Goal: Use online tool/utility: Use online tool/utility

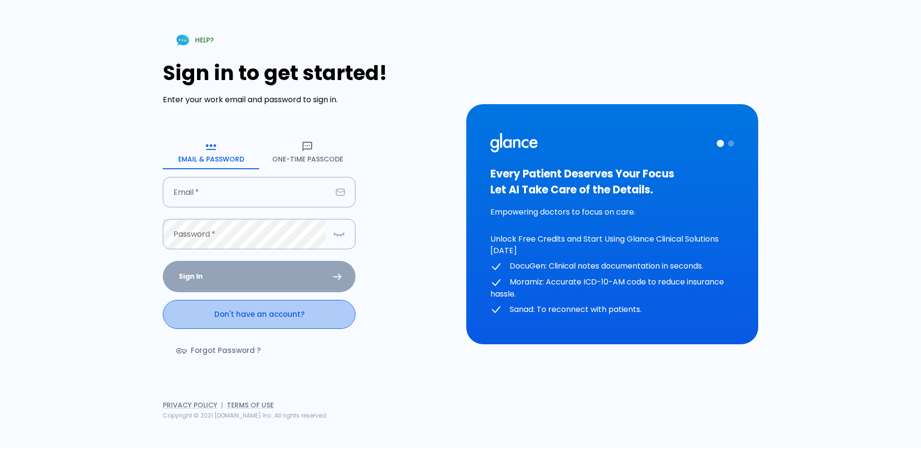
click at [286, 306] on link "Don't have an account?" at bounding box center [259, 314] width 193 height 29
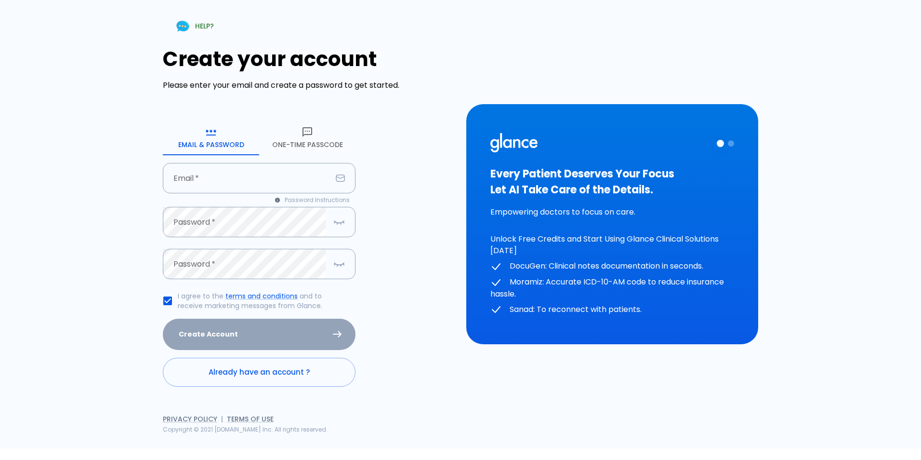
click at [325, 144] on button "One-Time Passcode" at bounding box center [307, 137] width 96 height 35
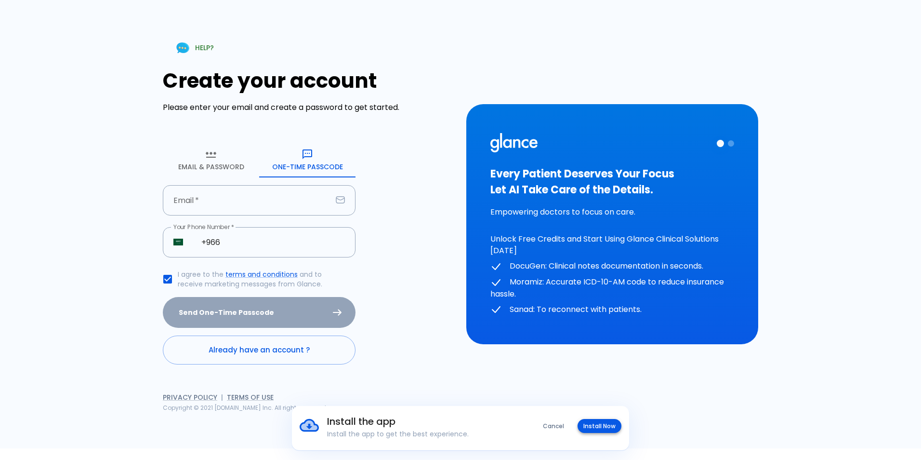
click at [600, 422] on button "Install Now" at bounding box center [600, 426] width 44 height 14
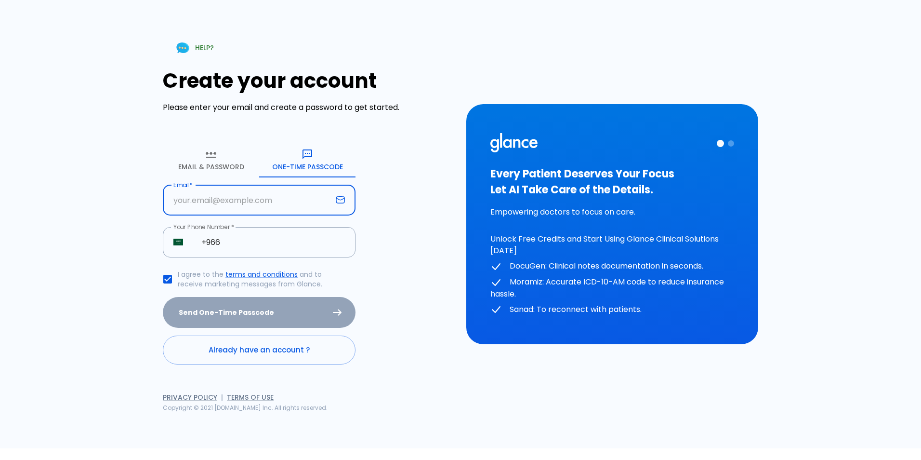
click at [236, 191] on input "text" at bounding box center [247, 200] width 169 height 30
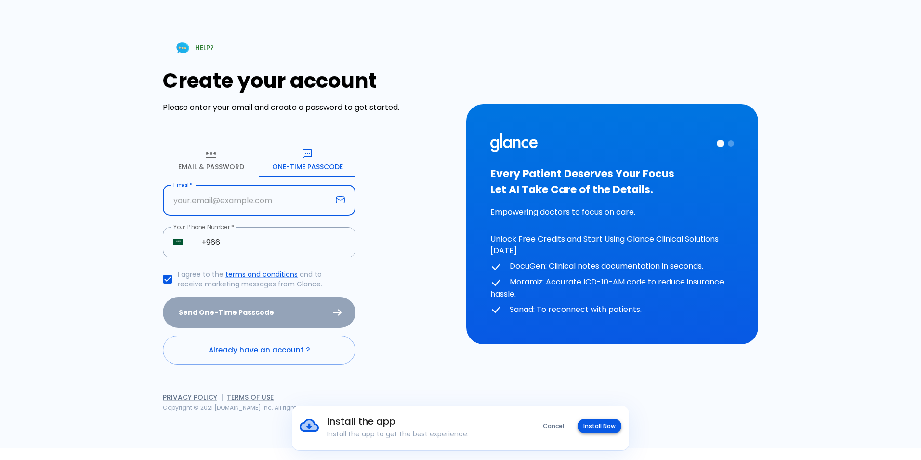
click at [599, 432] on button "Install Now" at bounding box center [600, 426] width 44 height 14
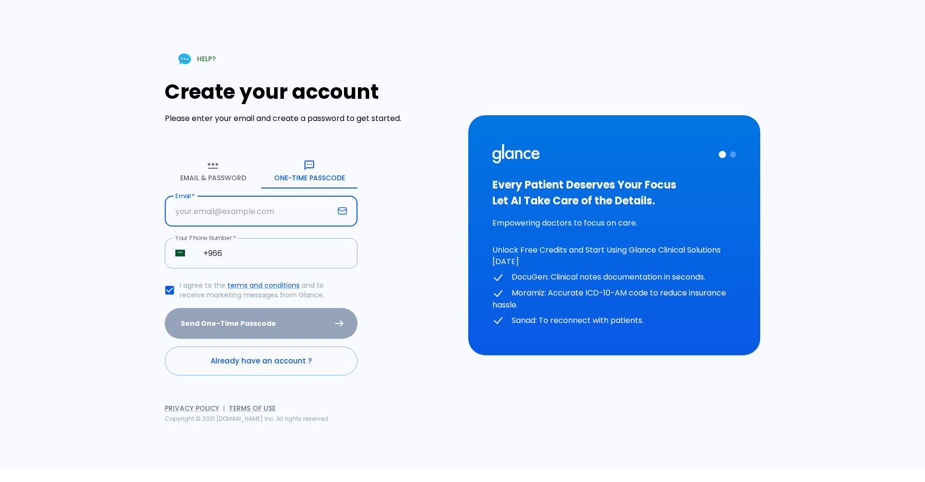
click at [252, 218] on input "text" at bounding box center [249, 211] width 169 height 30
click at [233, 209] on input "text" at bounding box center [249, 211] width 169 height 30
type input "ي"
type input "[EMAIL_ADDRESS][DOMAIN_NAME]"
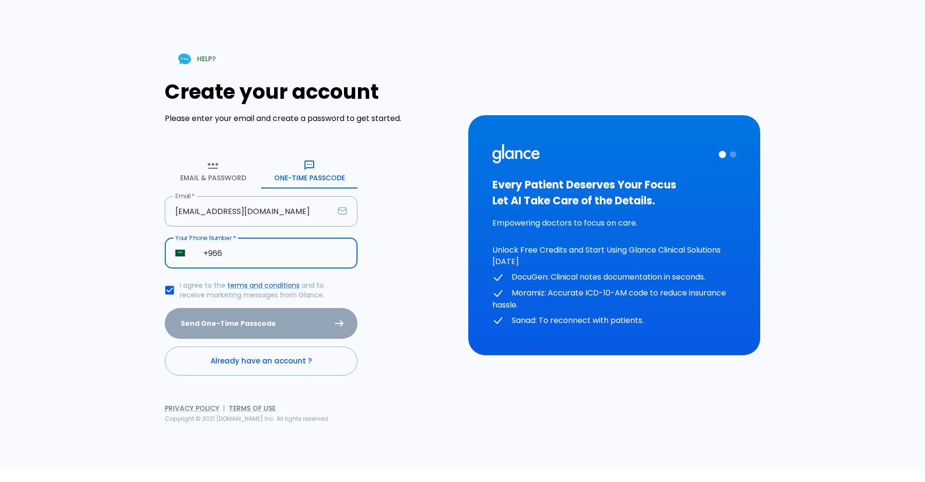
click at [252, 263] on input "+966" at bounding box center [275, 253] width 165 height 30
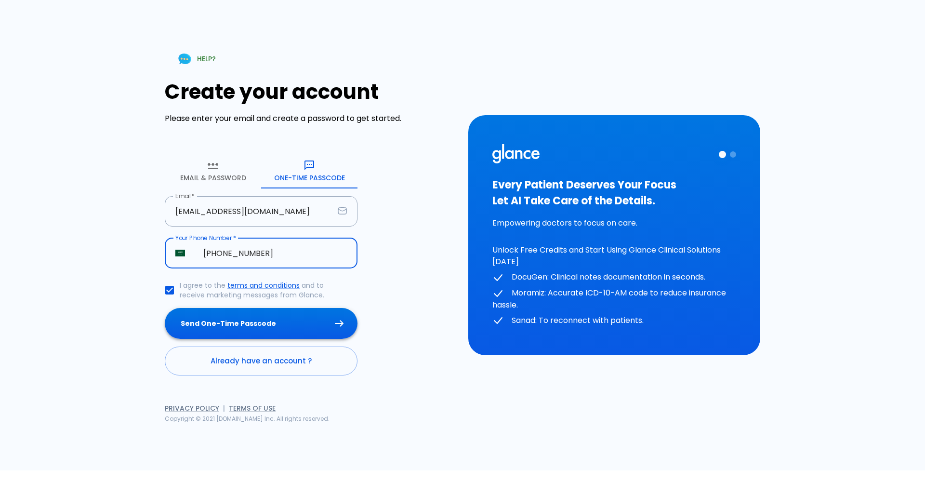
type input "[PHONE_NUMBER]"
click at [239, 321] on button "Send One-Time Passcode" at bounding box center [261, 323] width 193 height 31
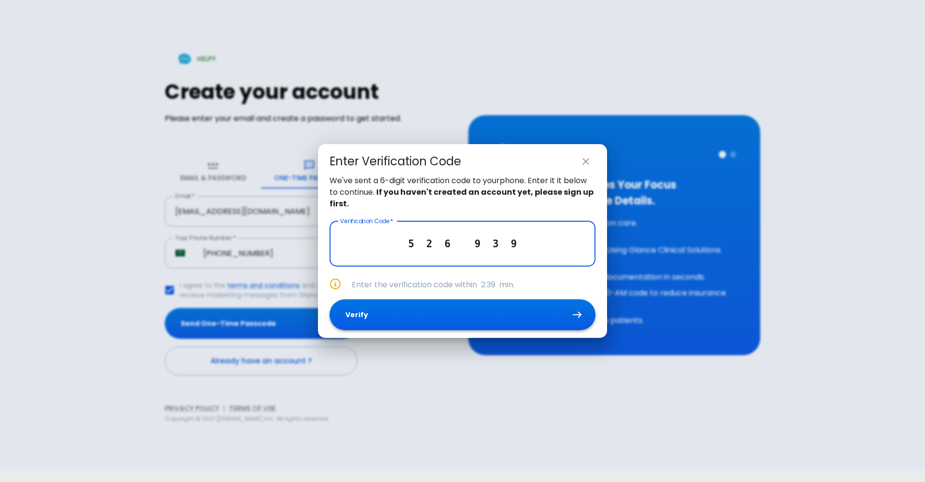
type input "5 2 6 9 3 9"
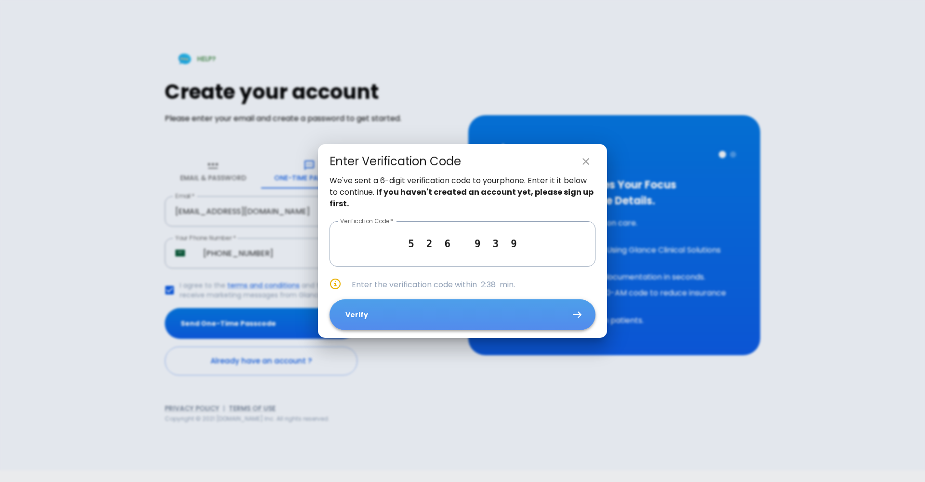
click at [412, 320] on button "Verify" at bounding box center [462, 314] width 266 height 31
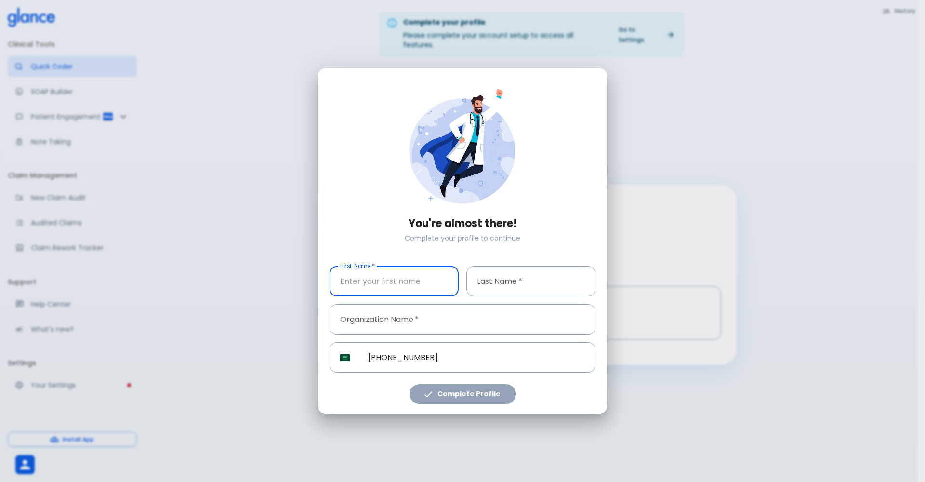
click at [373, 283] on input "text" at bounding box center [393, 281] width 129 height 30
type input "[PERSON_NAME]"
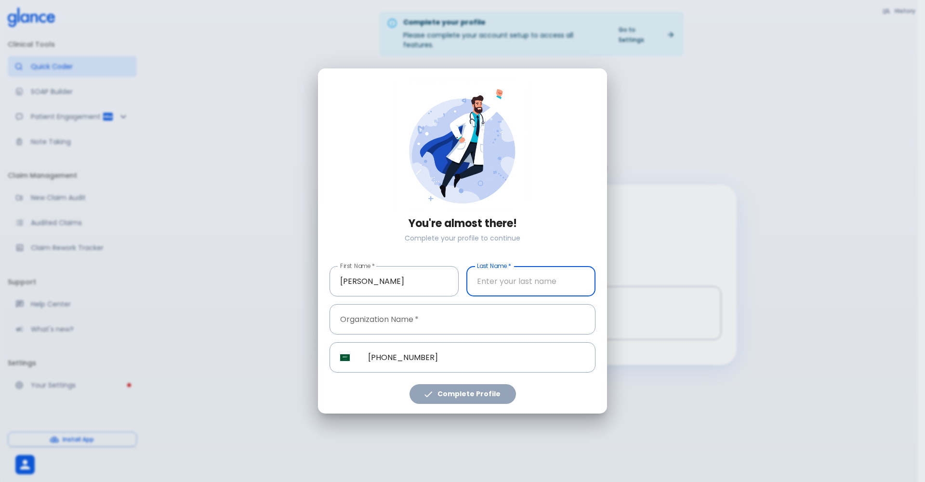
click at [524, 283] on input "text" at bounding box center [530, 281] width 129 height 30
type input "almeadawy"
click at [430, 339] on div "​ SA [PHONE_NUMBER] ​" at bounding box center [459, 353] width 274 height 38
click at [431, 328] on input "text" at bounding box center [462, 319] width 266 height 30
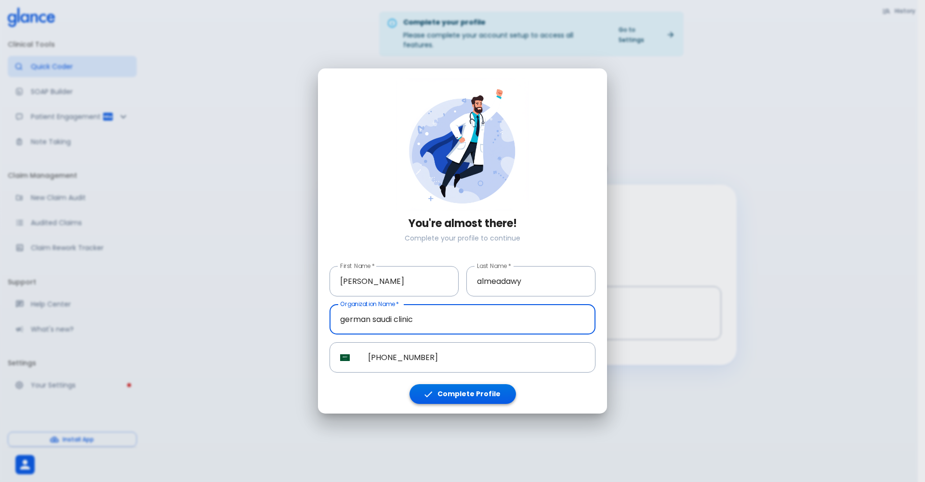
type input "german saudi clinic"
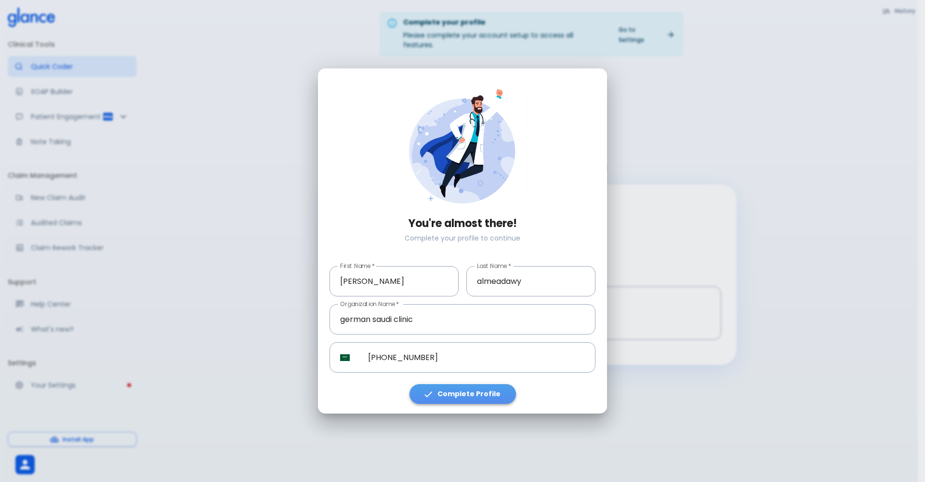
click at [479, 396] on button "Complete Profile" at bounding box center [462, 394] width 106 height 20
click at [465, 399] on button "Complete Profile" at bounding box center [462, 394] width 106 height 20
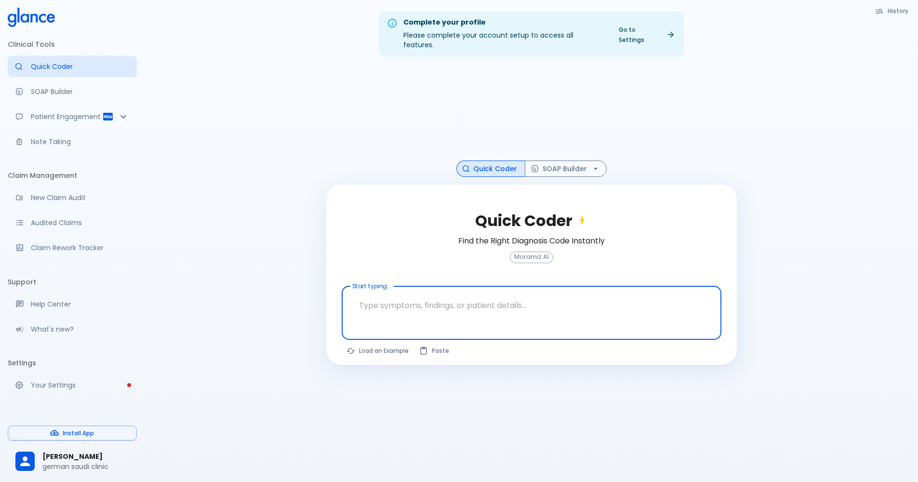
click at [487, 307] on textarea at bounding box center [531, 305] width 366 height 30
click at [373, 294] on textarea at bounding box center [531, 305] width 366 height 30
type textarea "f"
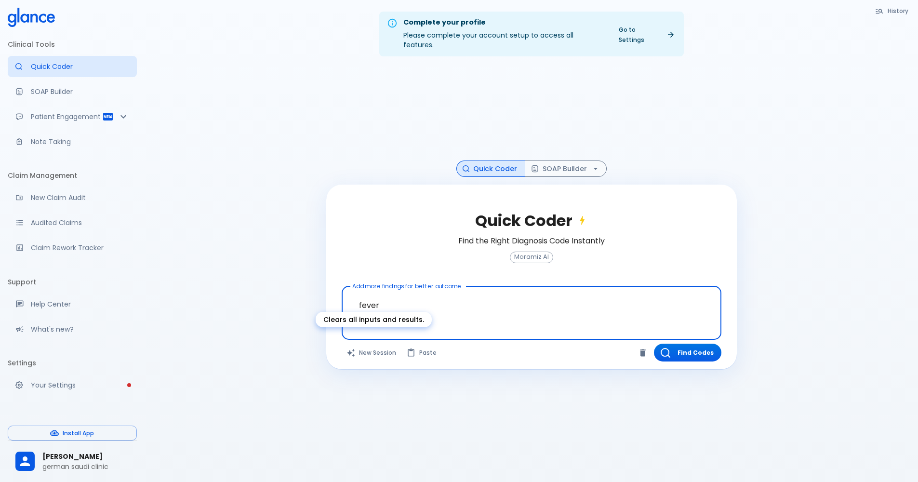
type textarea "fever"
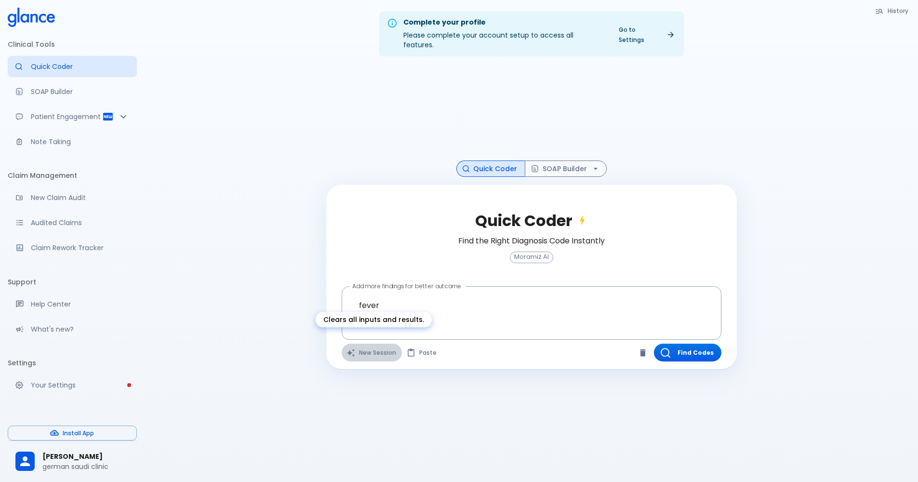
click at [383, 343] on button "New Session" at bounding box center [372, 352] width 60 height 18
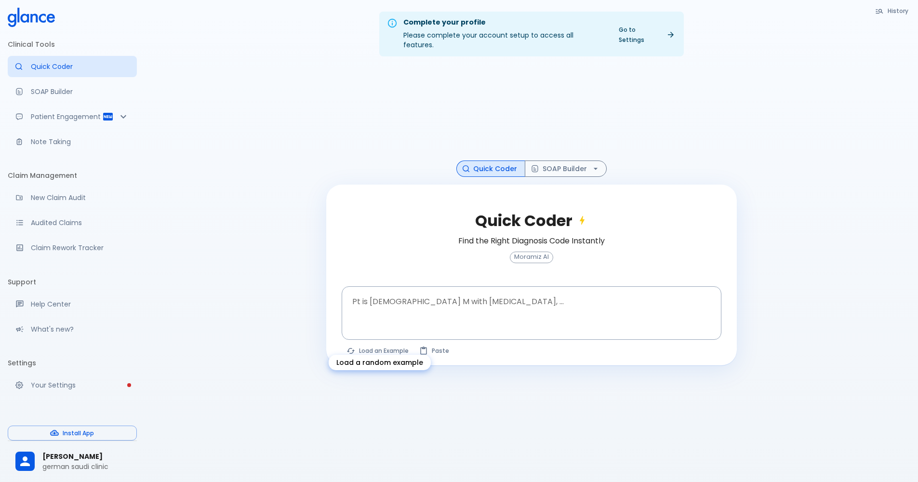
click at [372, 343] on button "Load an Example" at bounding box center [378, 350] width 73 height 14
type textarea "62M, HTN, acute tearing [MEDICAL_DATA] to back, BP 170/95, asymmetric pulses, C…"
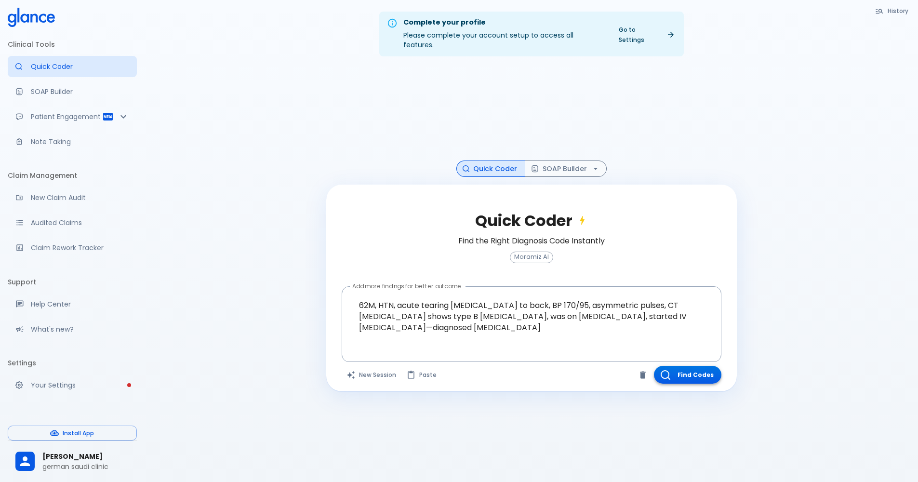
click at [699, 368] on button "Find Codes" at bounding box center [687, 375] width 67 height 18
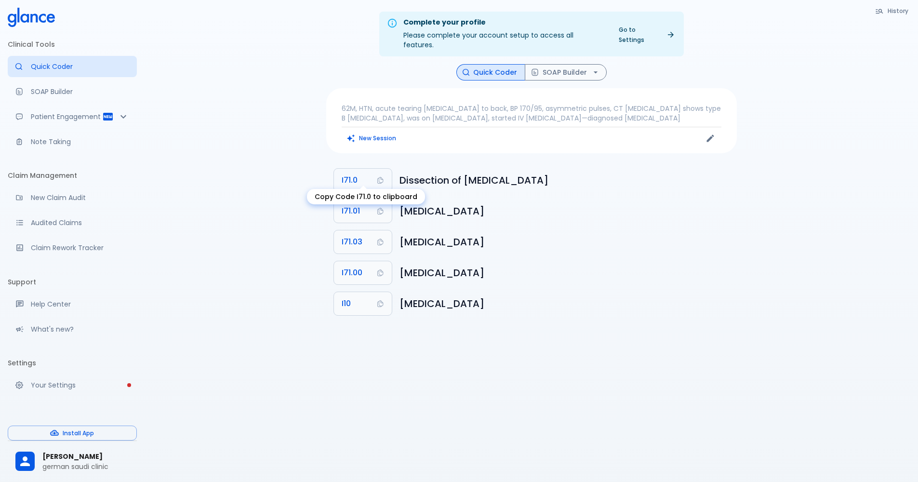
click at [346, 178] on button "I71.0" at bounding box center [363, 180] width 58 height 23
click at [385, 136] on div "New Session" at bounding box center [437, 138] width 190 height 14
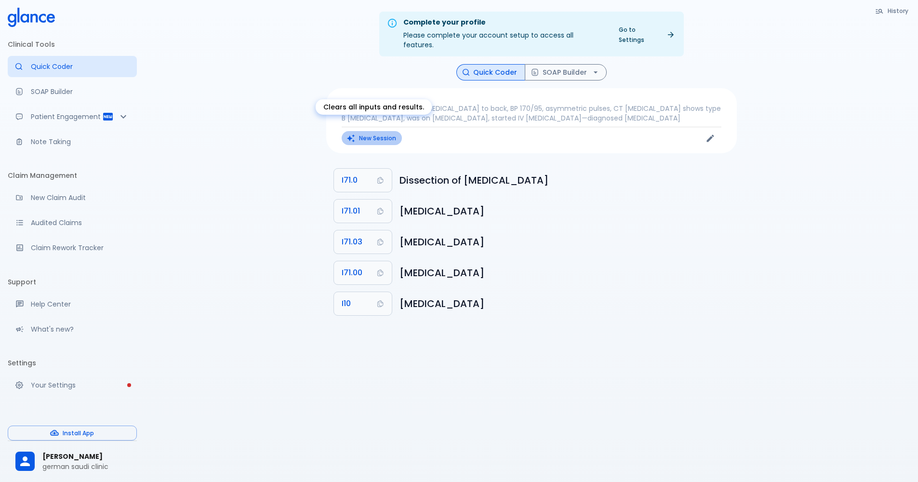
click at [356, 131] on button "New Session" at bounding box center [372, 138] width 60 height 14
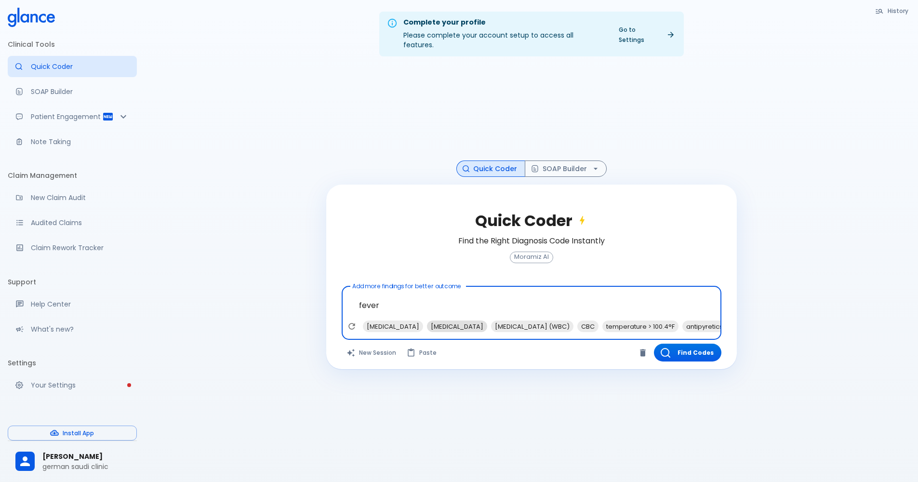
click at [427, 321] on span "[MEDICAL_DATA]" at bounding box center [457, 326] width 60 height 11
click at [636, 321] on span "antipyretics" at bounding box center [640, 326] width 44 height 11
click at [656, 321] on span "[MEDICAL_DATA]" at bounding box center [648, 326] width 60 height 11
click at [697, 321] on span "blood cultures" at bounding box center [708, 326] width 53 height 11
click at [532, 321] on span "CBC" at bounding box center [523, 326] width 21 height 11
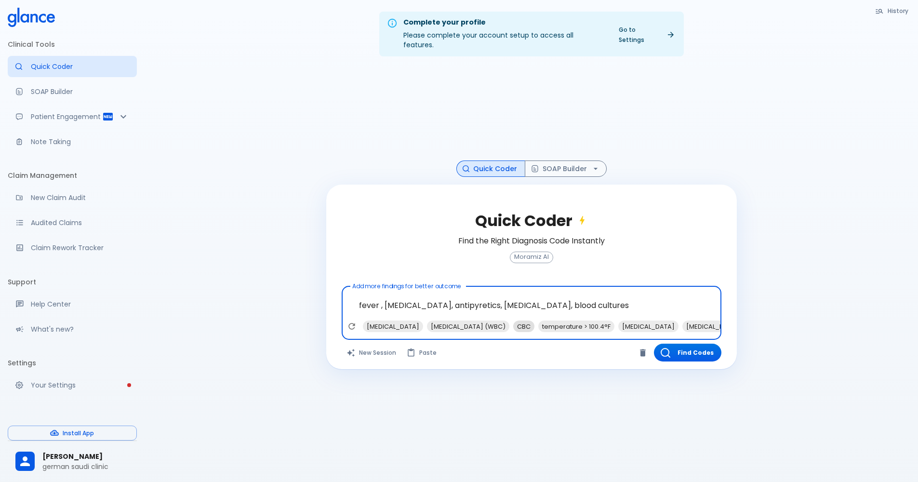
type textarea "fever , [MEDICAL_DATA], antipyretics, [MEDICAL_DATA], blood cultures, CBC"
click at [694, 344] on button "Find Codes" at bounding box center [687, 352] width 67 height 18
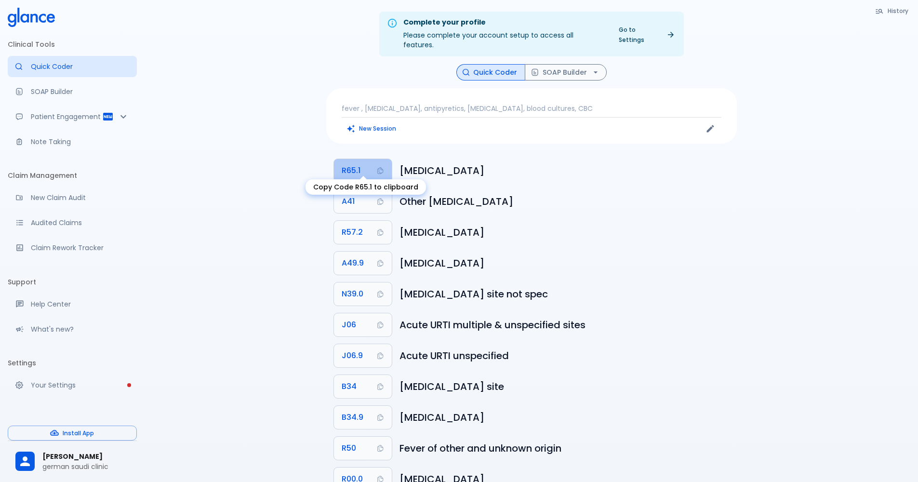
click at [366, 162] on button "R65.1" at bounding box center [363, 170] width 58 height 23
click at [569, 66] on button "SOAP Builder" at bounding box center [566, 72] width 82 height 17
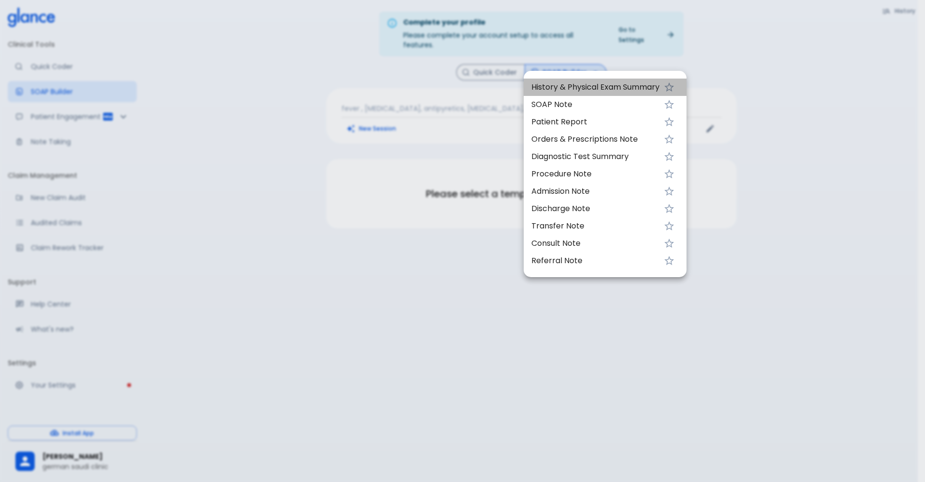
click at [566, 94] on li "History & Physical Exam Summary" at bounding box center [605, 87] width 163 height 17
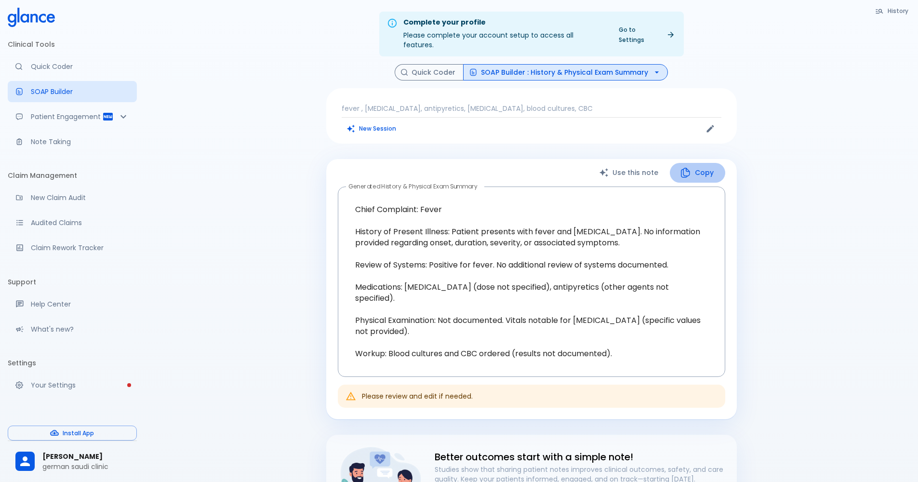
click at [689, 167] on icon "button" at bounding box center [685, 173] width 12 height 12
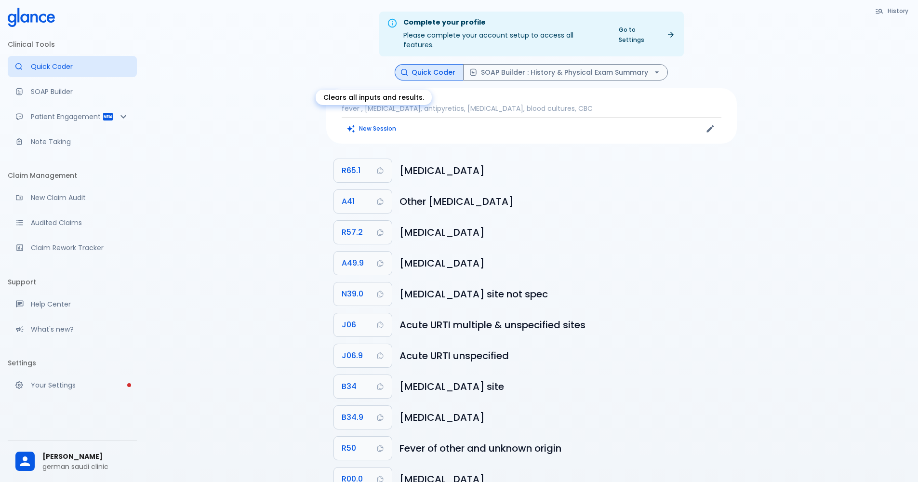
click at [377, 123] on button "New Session" at bounding box center [372, 128] width 60 height 14
